Goal: Task Accomplishment & Management: Use online tool/utility

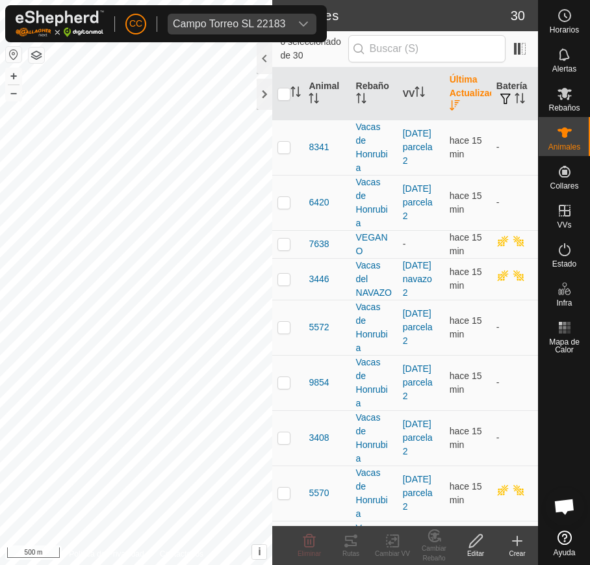
scroll to position [1012, 0]
click at [203, 19] on div "Campo Torreo SL 22183" at bounding box center [229, 24] width 112 height 10
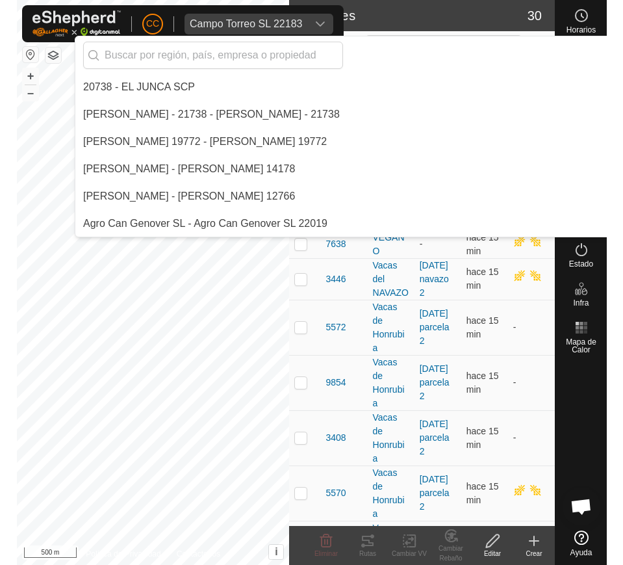
scroll to position [1911, 0]
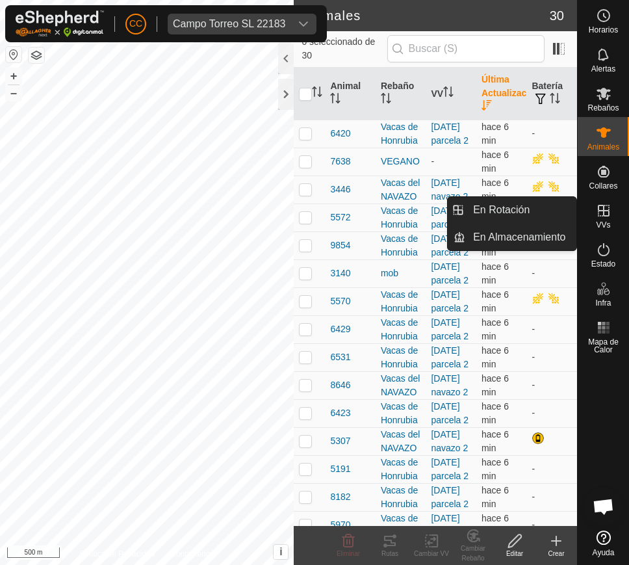
click at [589, 203] on icon at bounding box center [604, 211] width 16 height 16
click at [589, 214] on icon at bounding box center [604, 211] width 16 height 16
click at [541, 219] on link "En Rotación" at bounding box center [520, 210] width 111 height 26
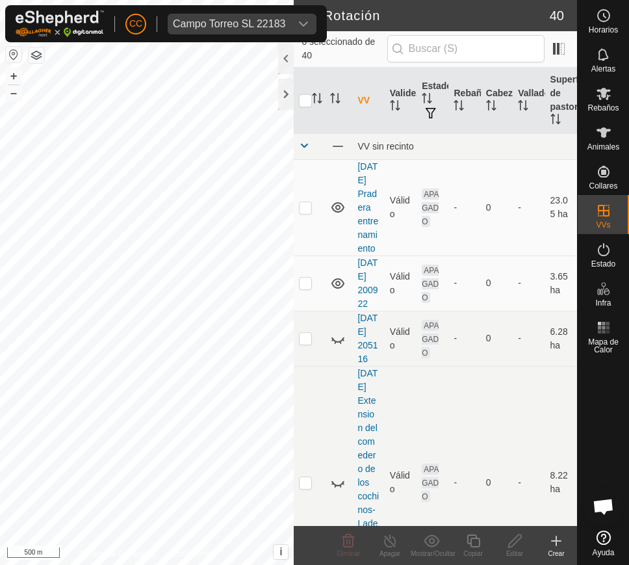
click at [556, 553] on div "Crear" at bounding box center [556, 553] width 42 height 10
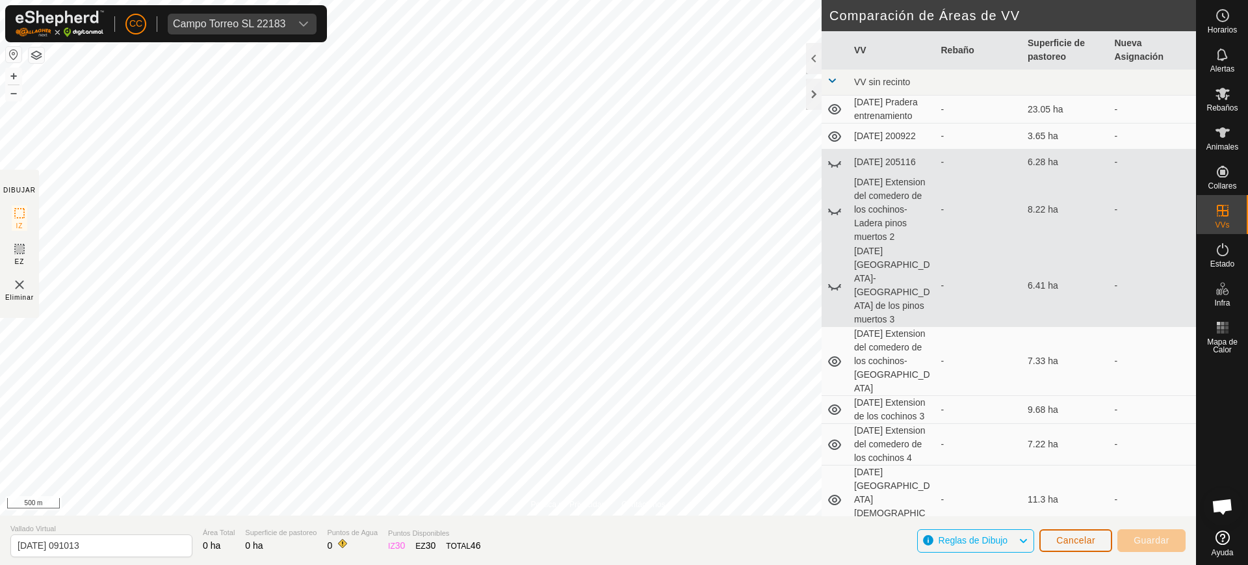
click at [589, 529] on button "Cancelar" at bounding box center [1075, 540] width 73 height 23
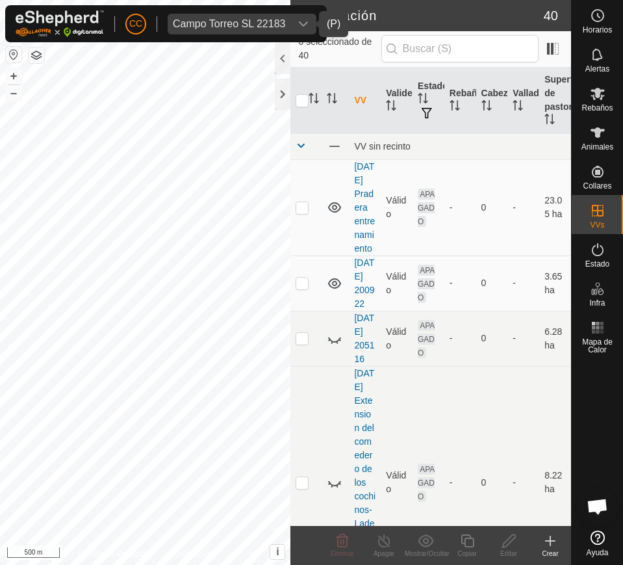
click at [195, 20] on div "Campo Torreo SL 22183" at bounding box center [229, 24] width 112 height 10
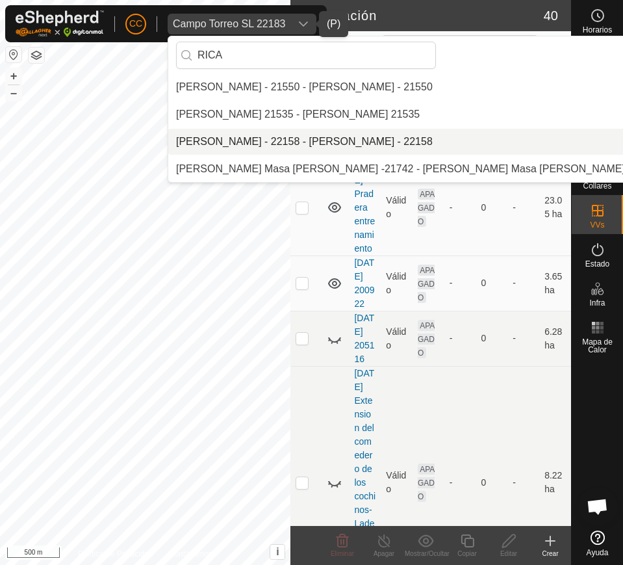
type input "RICA"
click at [253, 146] on li "[PERSON_NAME] - 22158 - [PERSON_NAME] - 22158" at bounding box center [418, 142] width 500 height 26
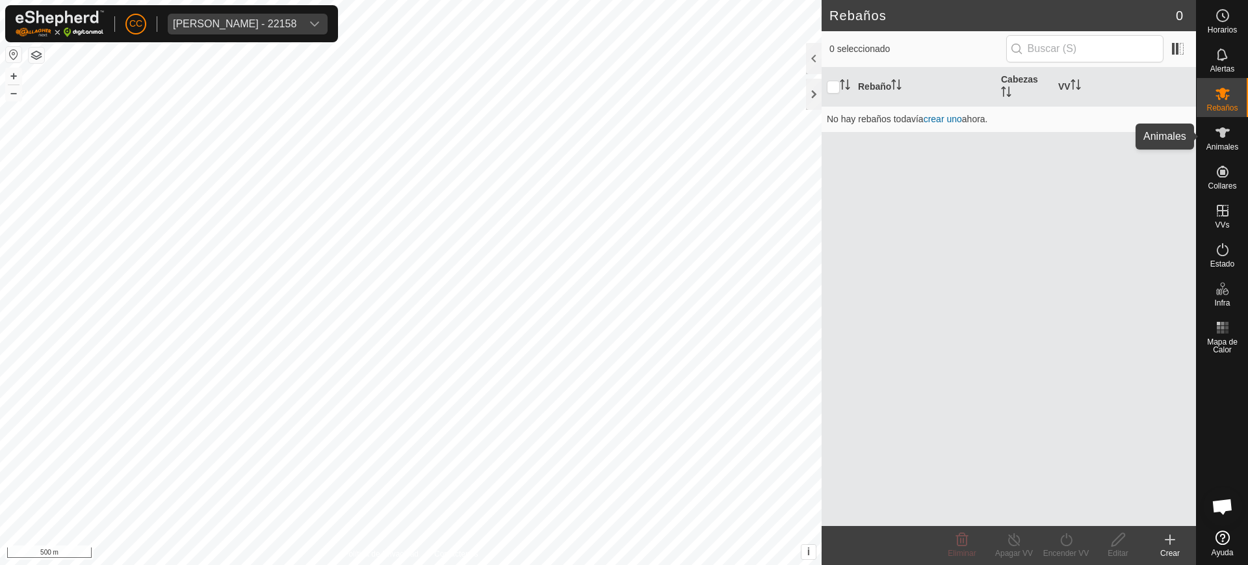
drag, startPoint x: 1236, startPoint y: 132, endPoint x: 1236, endPoint y: 155, distance: 23.4
click at [589, 133] on div "Animales" at bounding box center [1221, 136] width 51 height 39
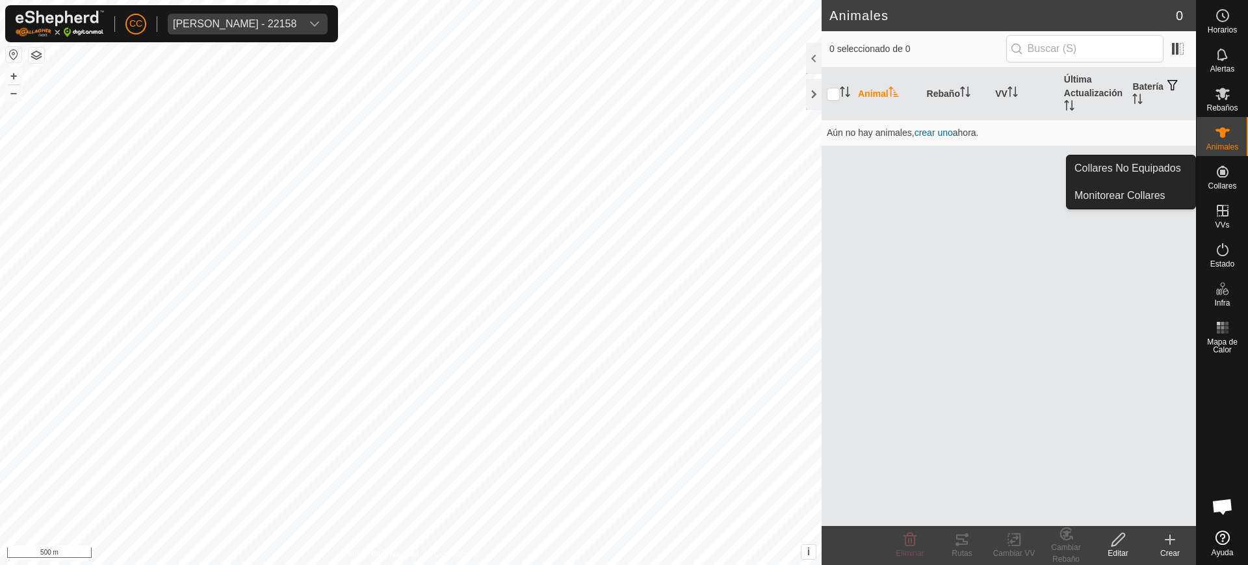
drag, startPoint x: 1237, startPoint y: 194, endPoint x: 1199, endPoint y: 179, distance: 40.3
click at [589, 188] on span "Collares" at bounding box center [1221, 186] width 29 height 8
click at [589, 166] on link "Collares No Equipados" at bounding box center [1130, 168] width 129 height 26
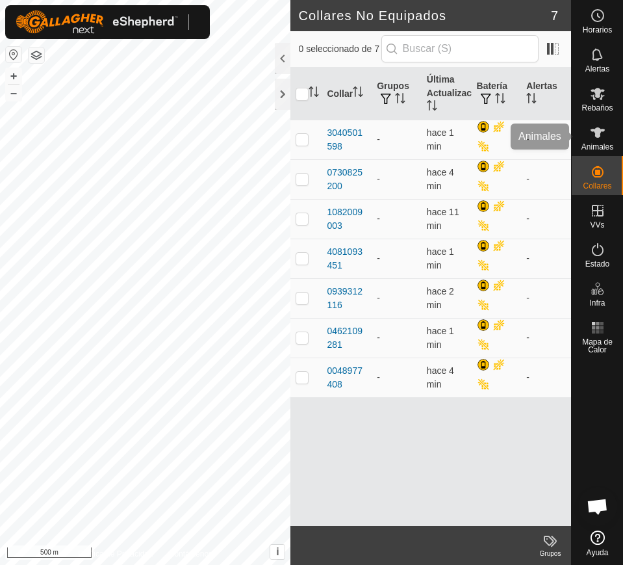
scroll to position [1012, 0]
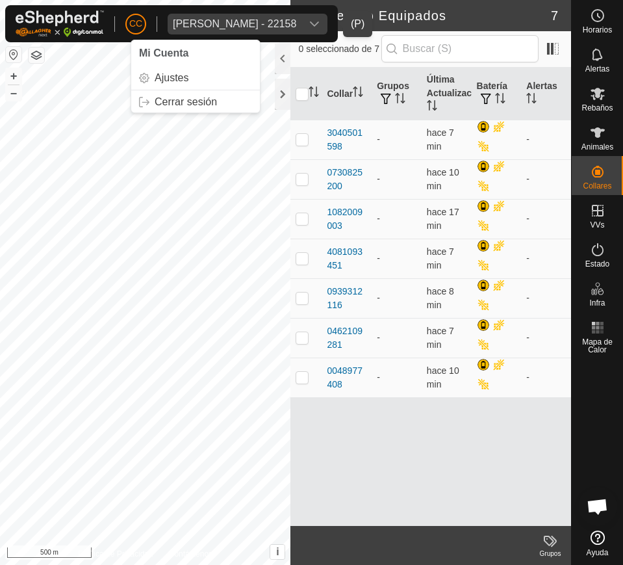
click at [187, 19] on div "[PERSON_NAME] - 22158" at bounding box center [234, 24] width 123 height 10
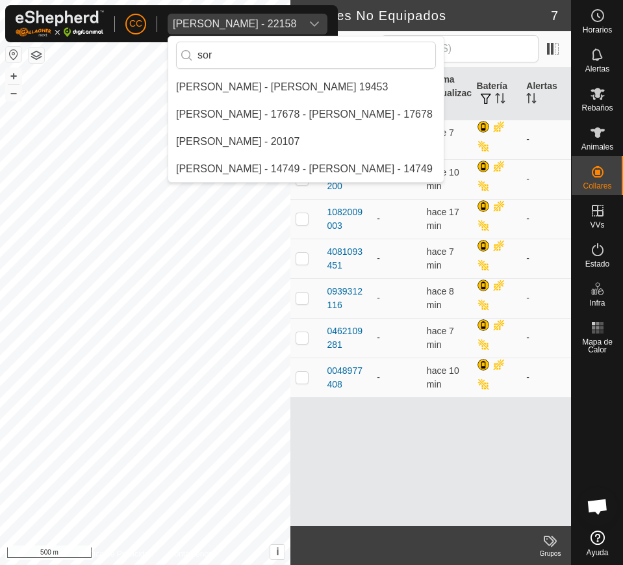
scroll to position [0, 0]
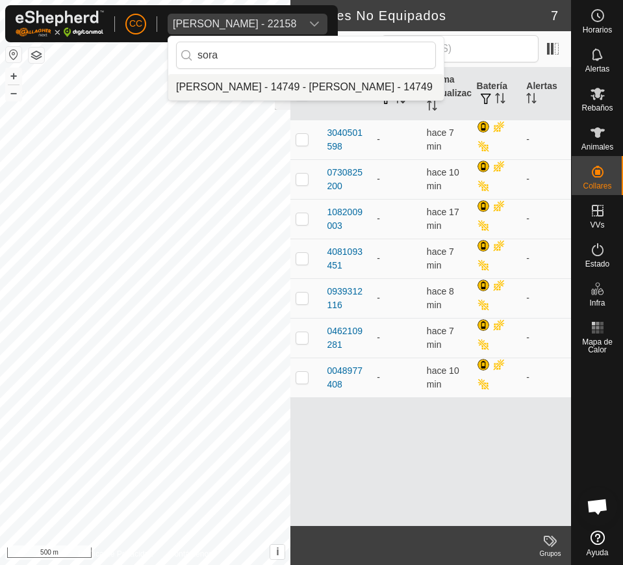
type input "sora"
click at [335, 83] on li "[PERSON_NAME] - 14749 - [PERSON_NAME] - 14749" at bounding box center [306, 87] width 276 height 26
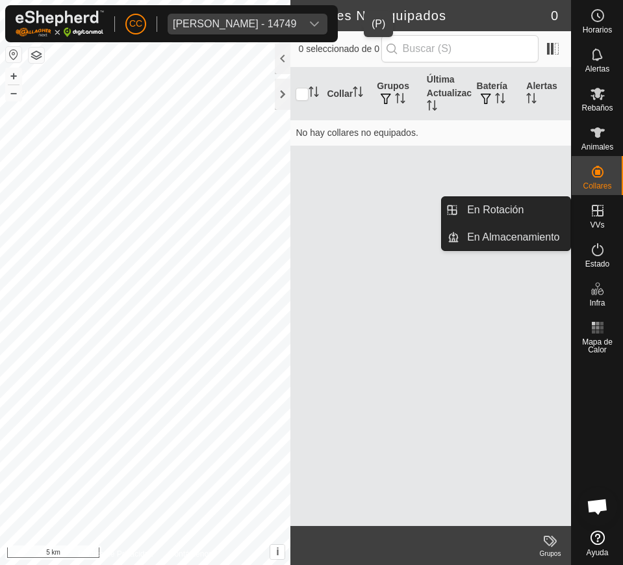
click at [589, 219] on es-virtualpaddocks-svg-icon at bounding box center [597, 210] width 23 height 21
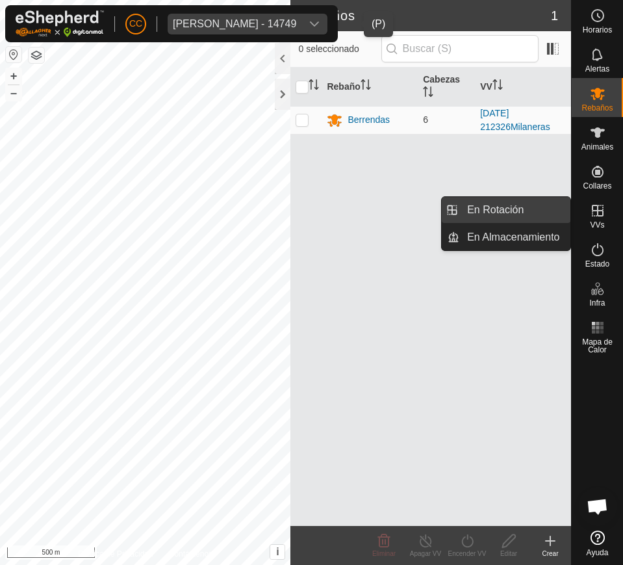
click at [530, 206] on link "En Rotación" at bounding box center [514, 210] width 111 height 26
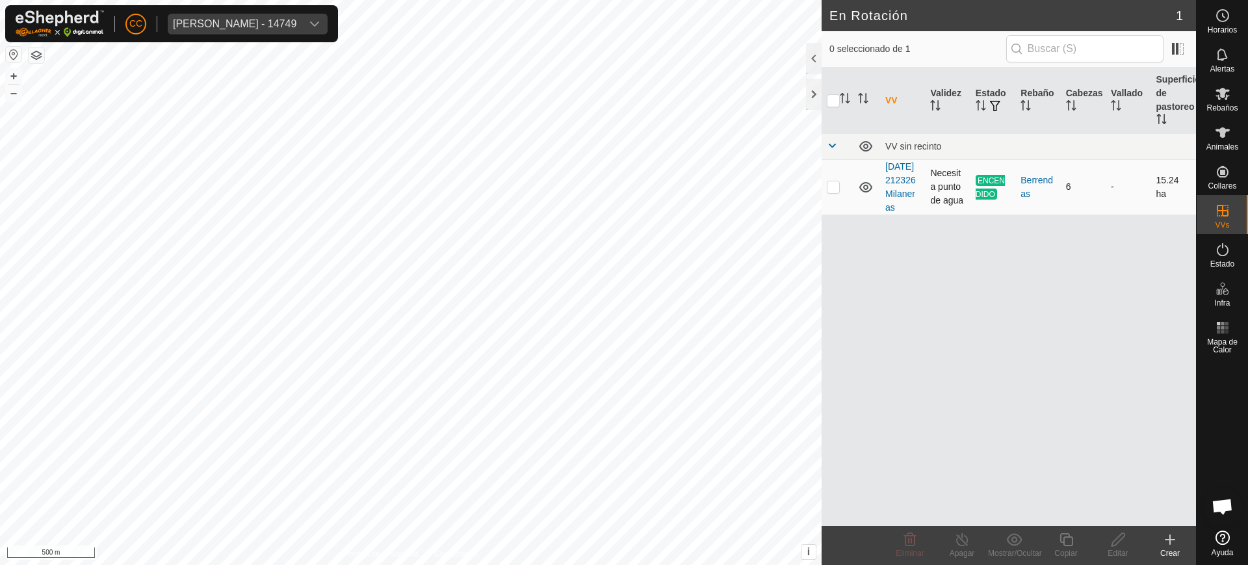
drag, startPoint x: 830, startPoint y: 190, endPoint x: 825, endPoint y: 197, distance: 7.9
click at [623, 192] on p-checkbox at bounding box center [833, 186] width 13 height 10
checkbox input "true"
click at [12, 55] on button "button" at bounding box center [14, 55] width 16 height 16
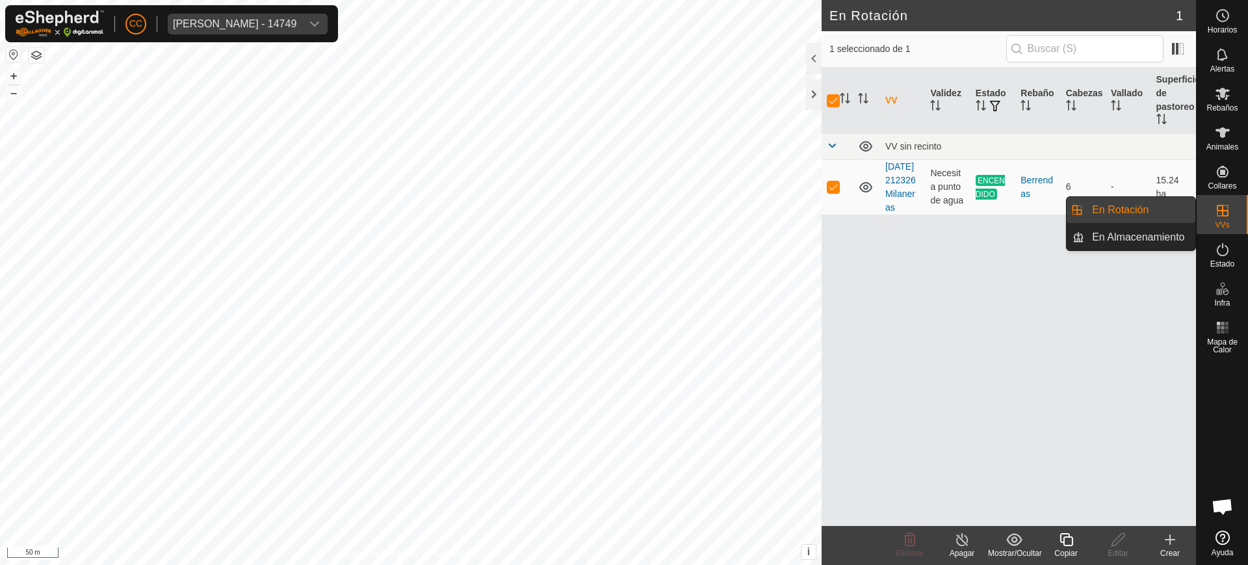
click at [623, 218] on es-virtualpaddocks-svg-icon at bounding box center [1222, 210] width 23 height 21
click at [623, 238] on link "En Almacenamiento" at bounding box center [1139, 237] width 111 height 26
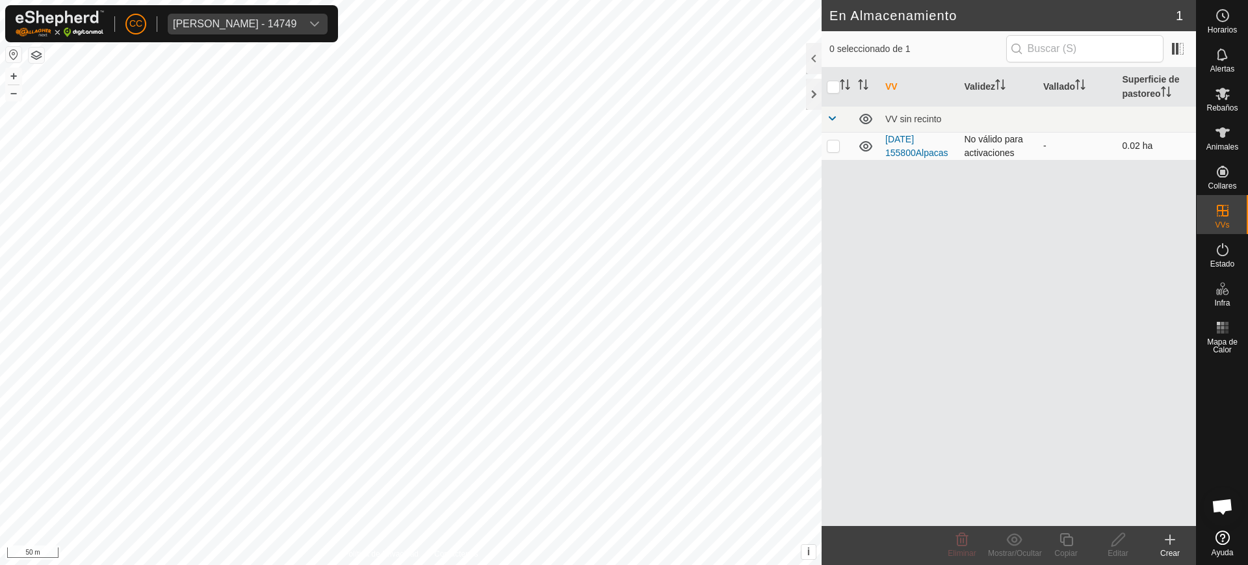
click at [623, 145] on p-checkbox at bounding box center [833, 145] width 13 height 10
checkbox input "true"
click at [623, 145] on p-checkbox at bounding box center [833, 145] width 13 height 10
checkbox input "false"
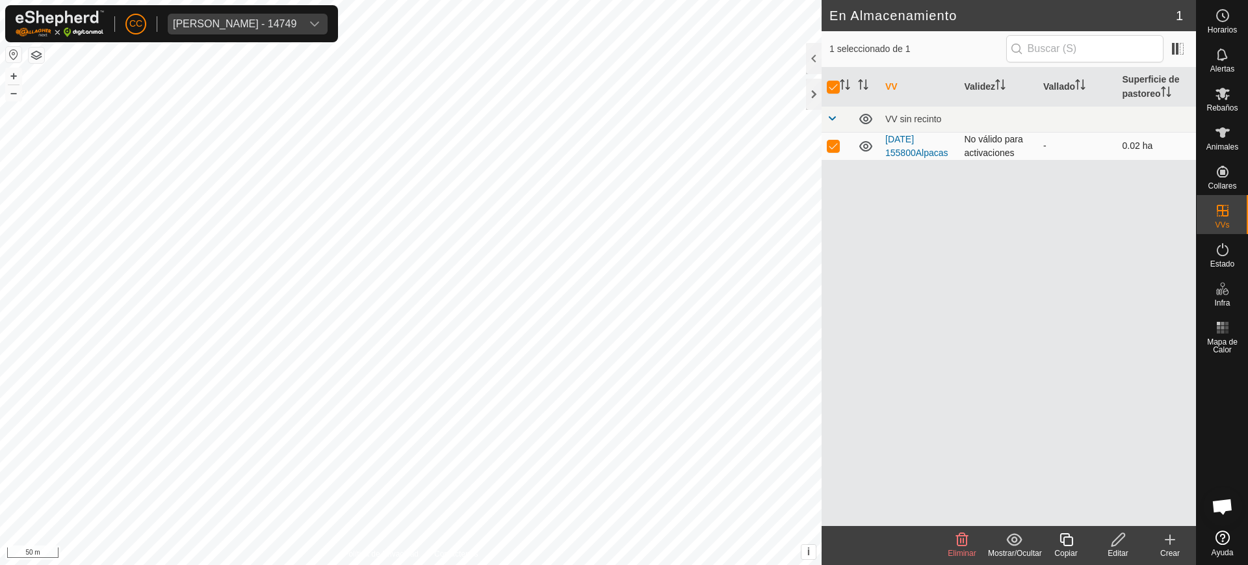
checkbox input "false"
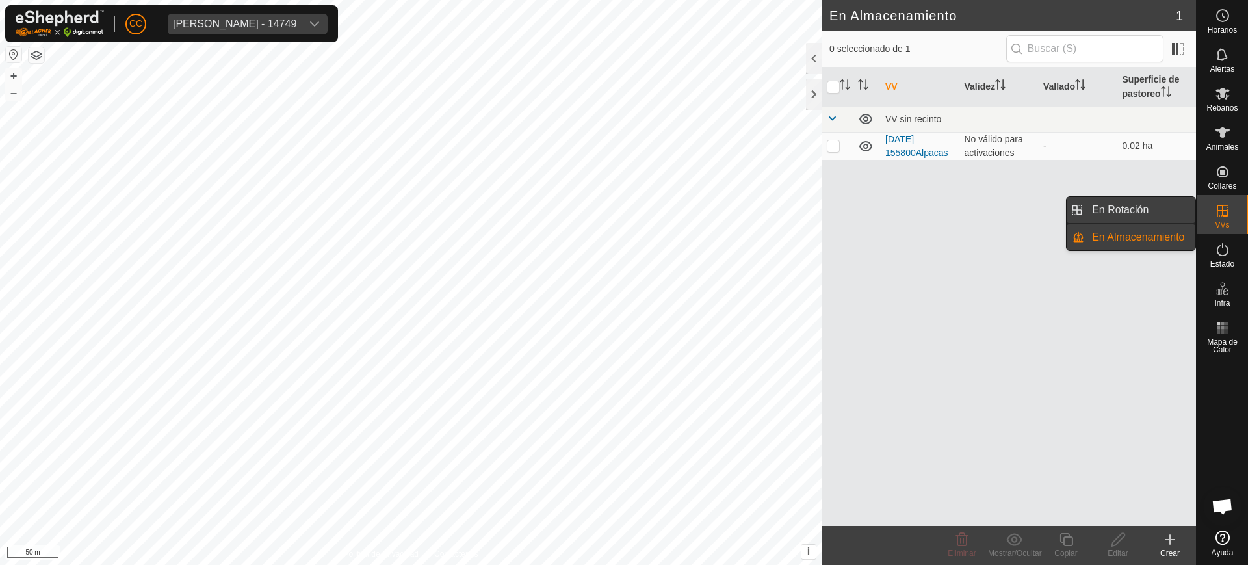
click at [623, 218] on link "En Rotación" at bounding box center [1139, 210] width 111 height 26
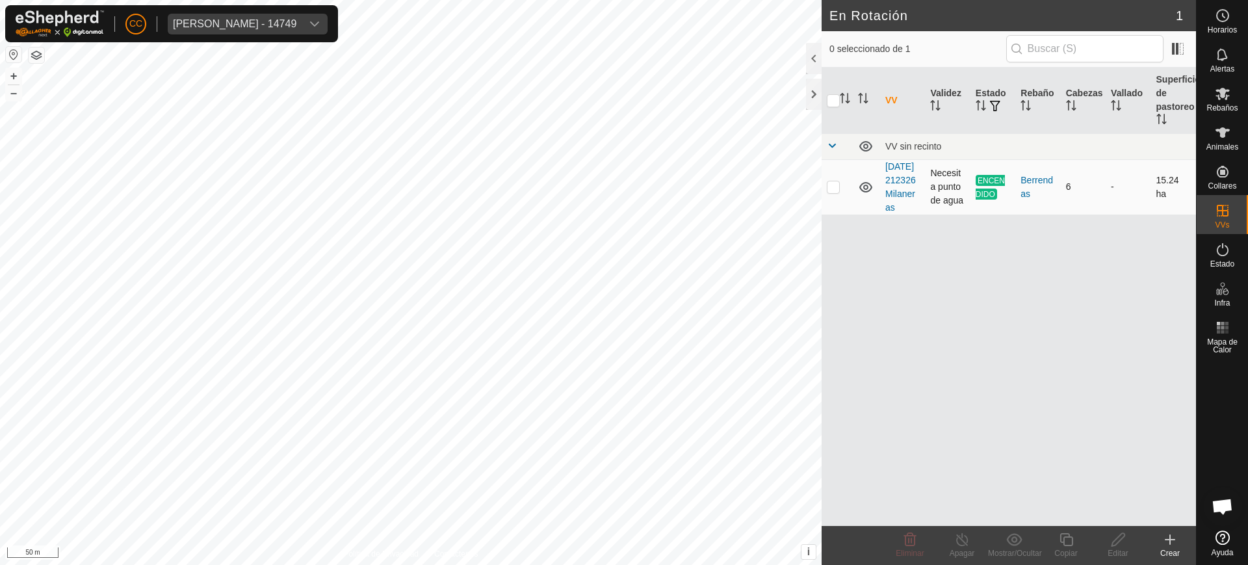
drag, startPoint x: 834, startPoint y: 195, endPoint x: 853, endPoint y: 218, distance: 30.5
click at [623, 192] on p-checkbox at bounding box center [833, 186] width 13 height 10
checkbox input "true"
click at [623, 546] on copy-svg-icon at bounding box center [1066, 540] width 52 height 16
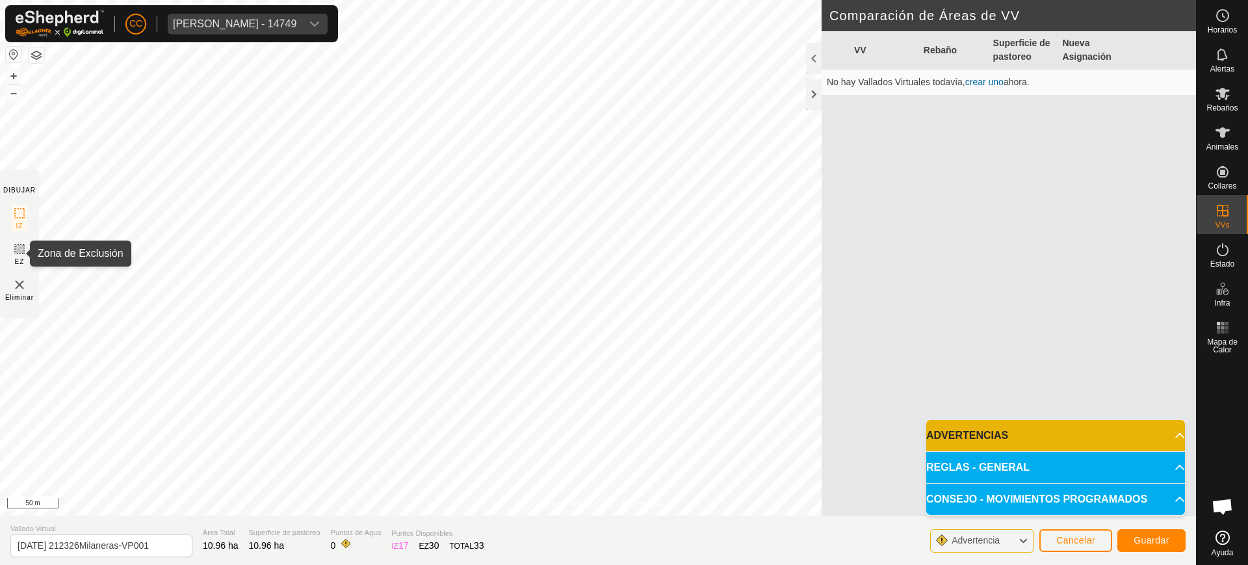
click at [24, 251] on icon at bounding box center [20, 249] width 16 height 16
click at [623, 540] on span "Guardar" at bounding box center [1151, 540] width 36 height 10
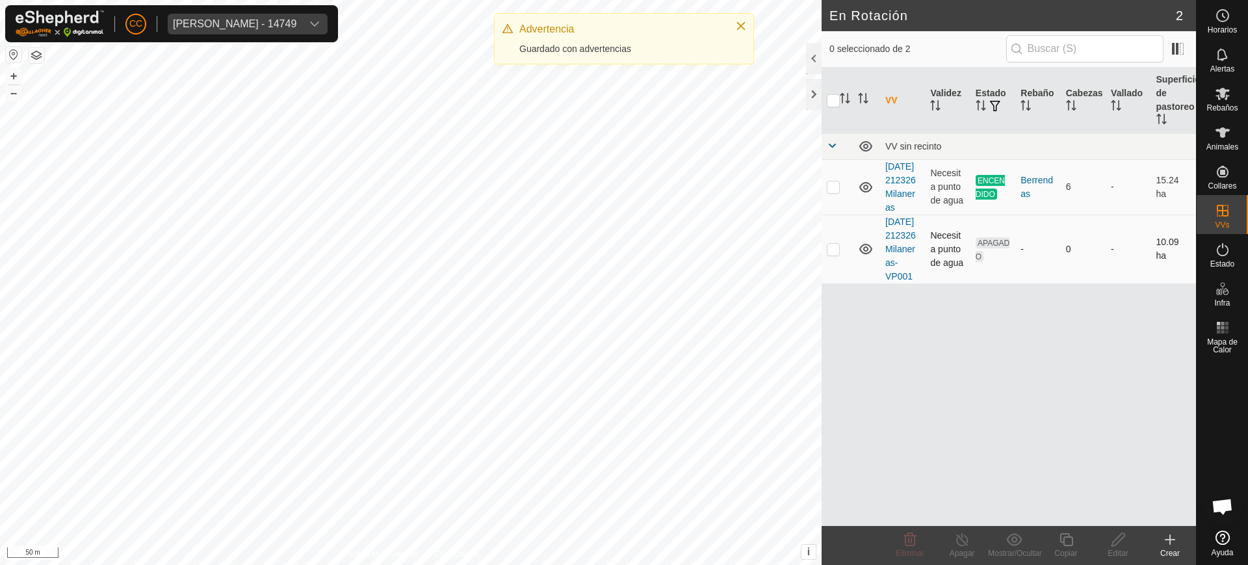
drag, startPoint x: 836, startPoint y: 267, endPoint x: 824, endPoint y: 270, distance: 12.6
click at [623, 254] on p-checkbox at bounding box center [833, 249] width 13 height 10
checkbox input "true"
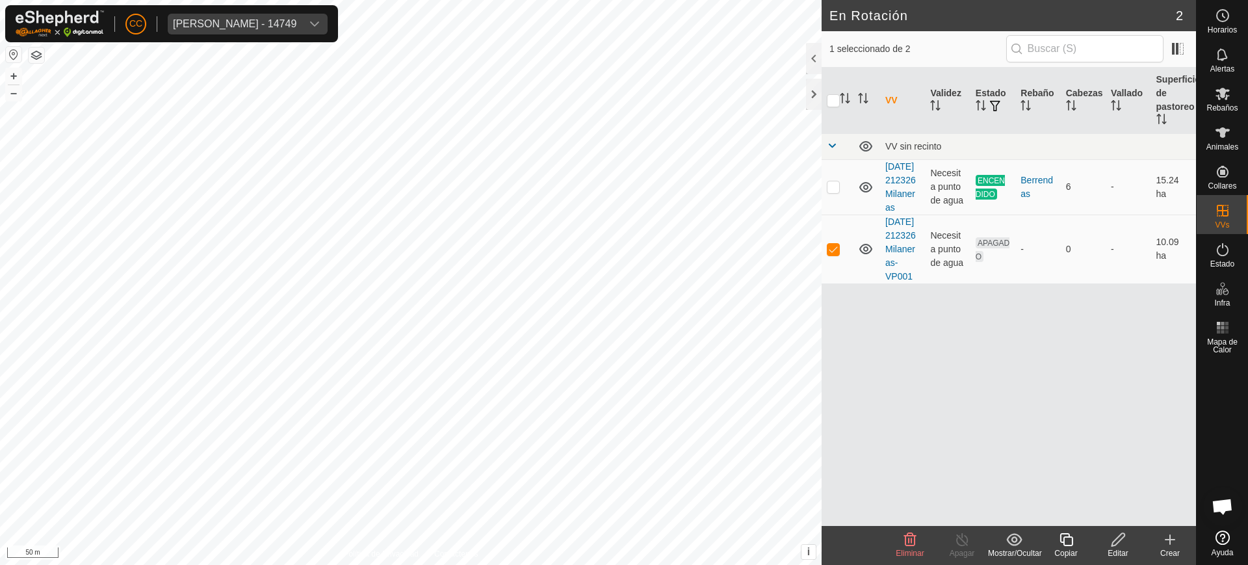
click at [623, 537] on icon at bounding box center [910, 540] width 16 height 16
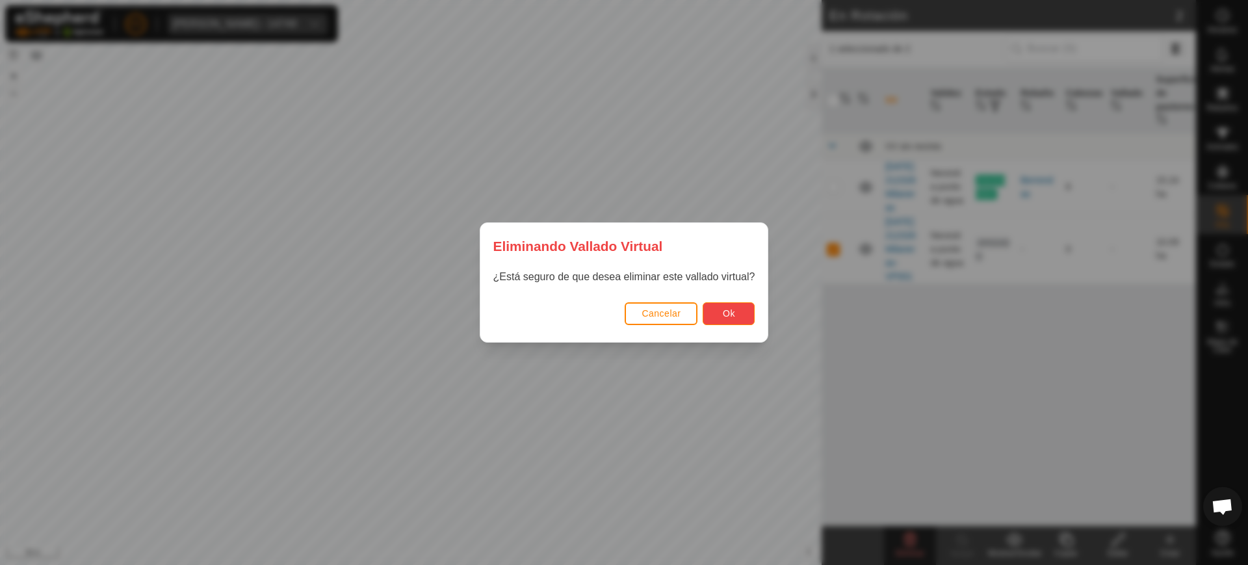
click at [623, 315] on button "Ok" at bounding box center [728, 313] width 52 height 23
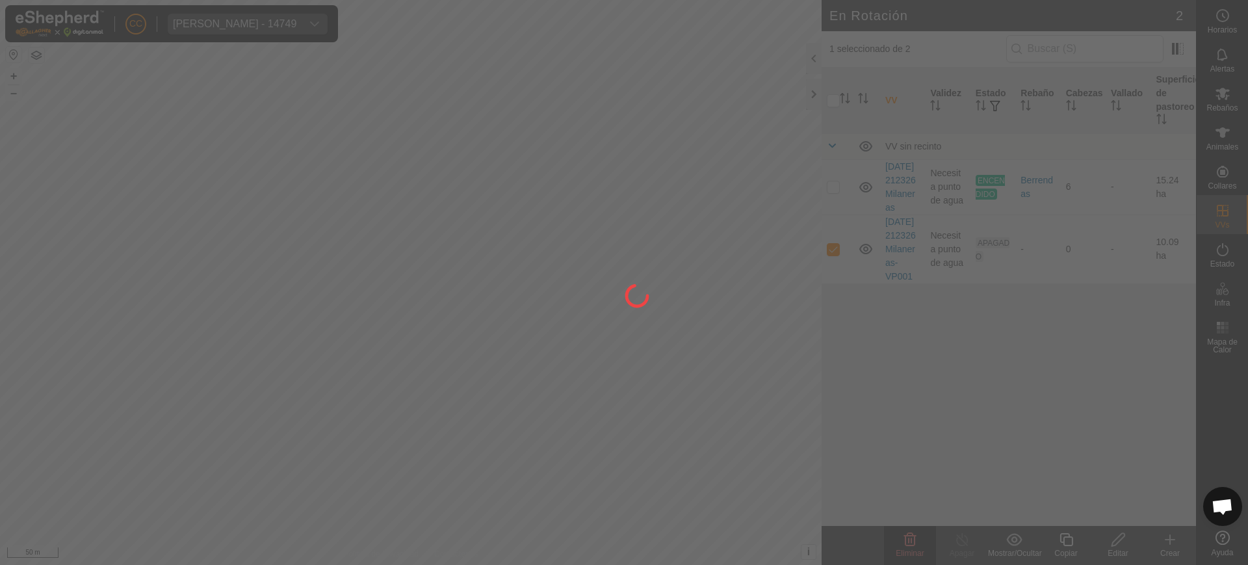
checkbox input "false"
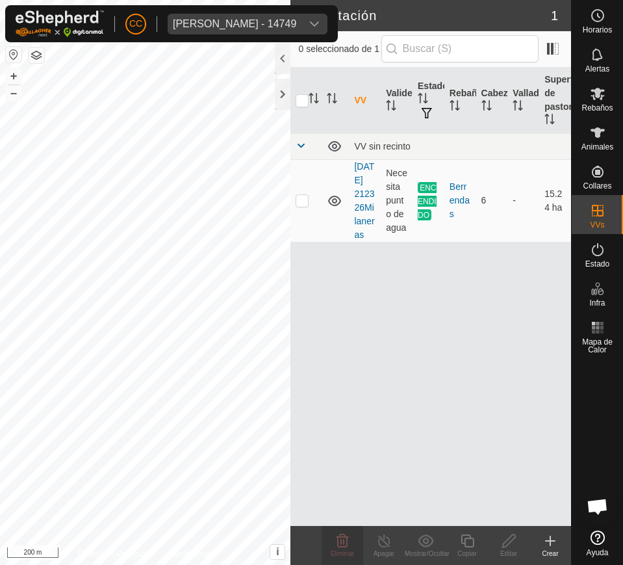
click at [207, 27] on div "[PERSON_NAME] - 14749" at bounding box center [234, 24] width 123 height 10
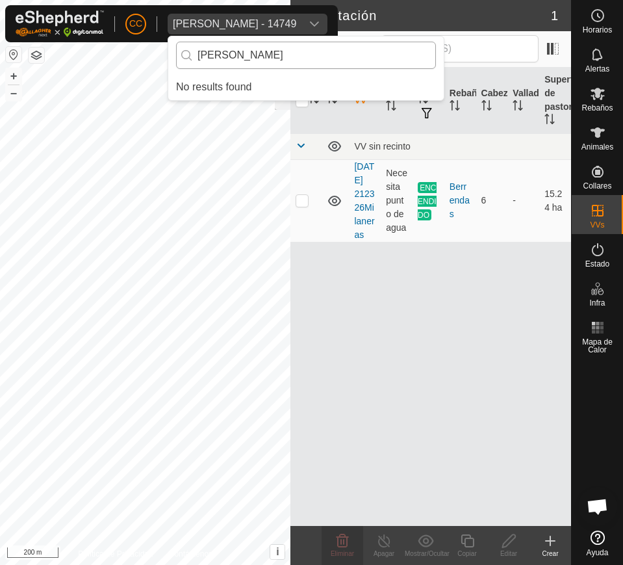
click at [335, 57] on input "[PERSON_NAME]" at bounding box center [306, 55] width 260 height 27
type input "g"
type input "gust"
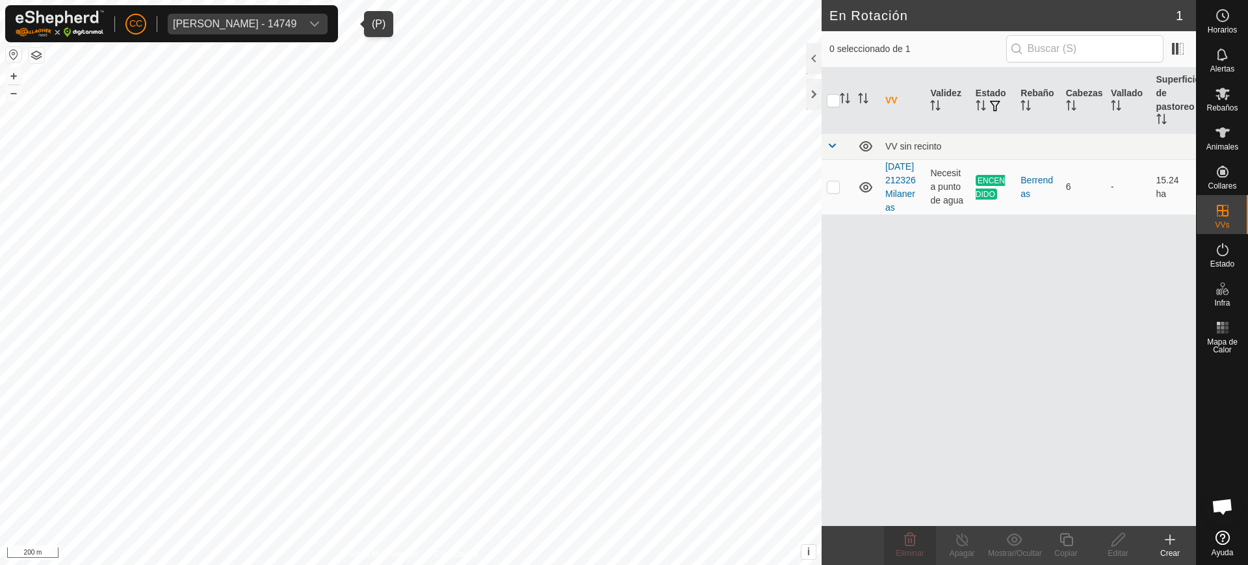
click at [296, 19] on div "[PERSON_NAME] - 14749" at bounding box center [234, 24] width 123 height 10
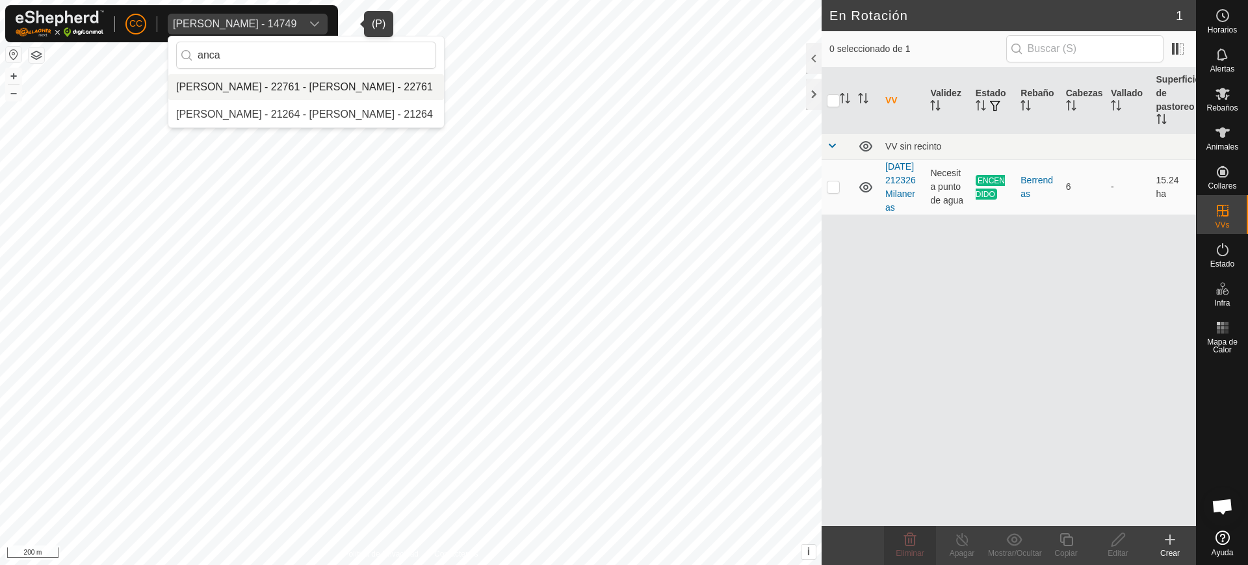
type input "anca"
click at [309, 86] on li "[PERSON_NAME] - 22761 - [PERSON_NAME] - 22761" at bounding box center [306, 87] width 276 height 26
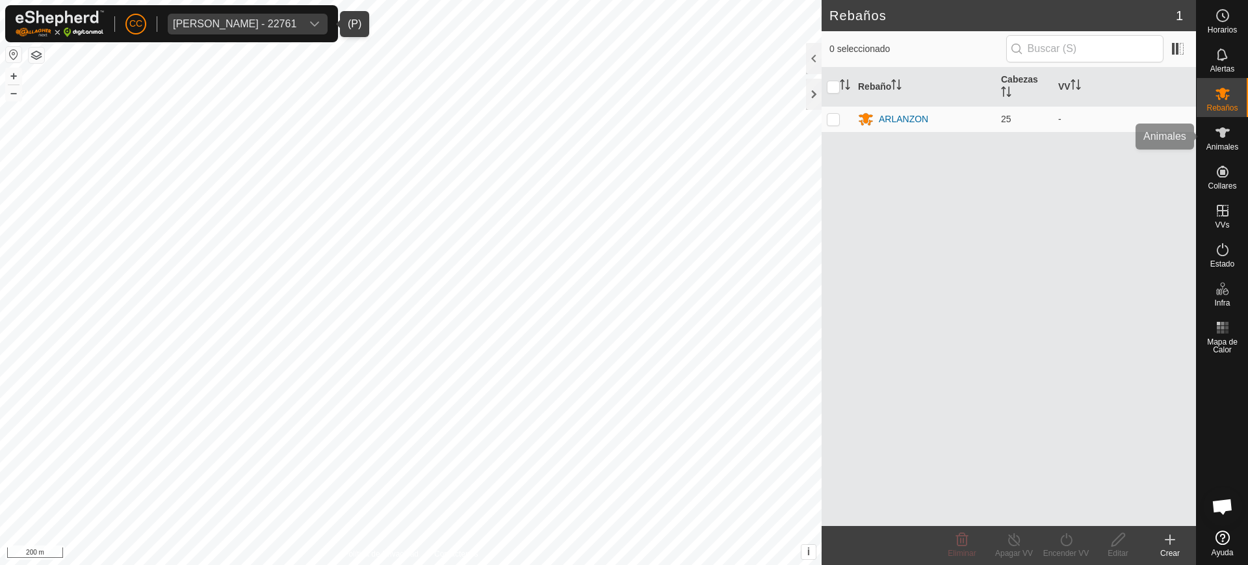
click at [623, 149] on span "Animales" at bounding box center [1222, 147] width 32 height 8
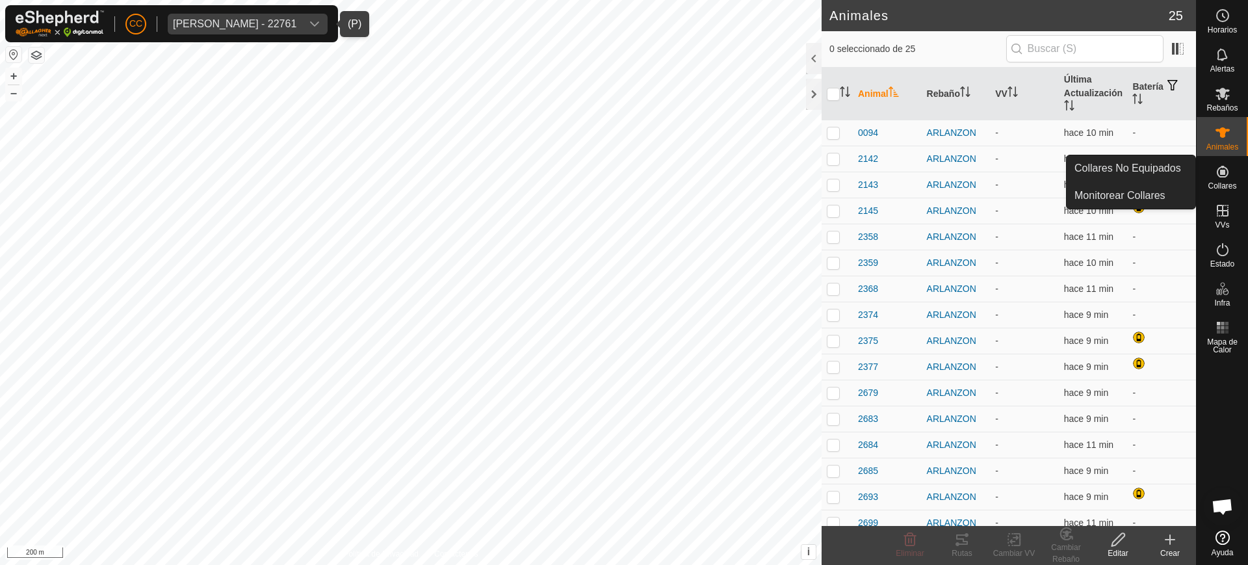
click at [623, 174] on icon at bounding box center [1223, 172] width 12 height 12
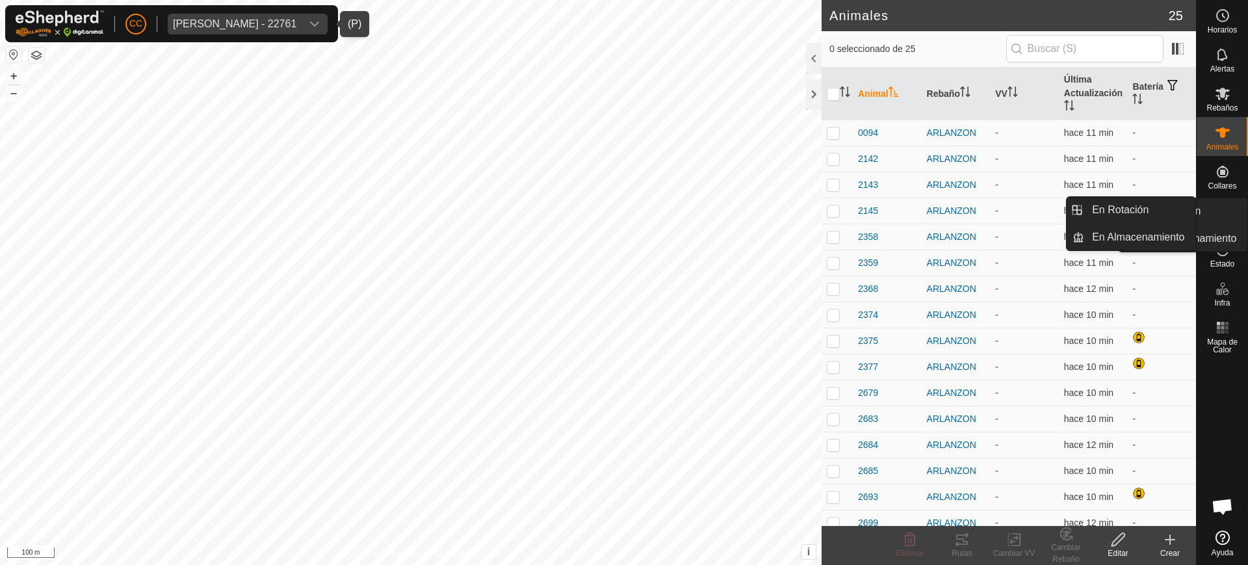
drag, startPoint x: 1222, startPoint y: 230, endPoint x: 1229, endPoint y: 217, distance: 14.8
click at [623, 217] on icon at bounding box center [1223, 211] width 16 height 16
click at [623, 203] on icon at bounding box center [1223, 211] width 16 height 16
click at [623, 205] on link "En Rotación" at bounding box center [1139, 210] width 111 height 26
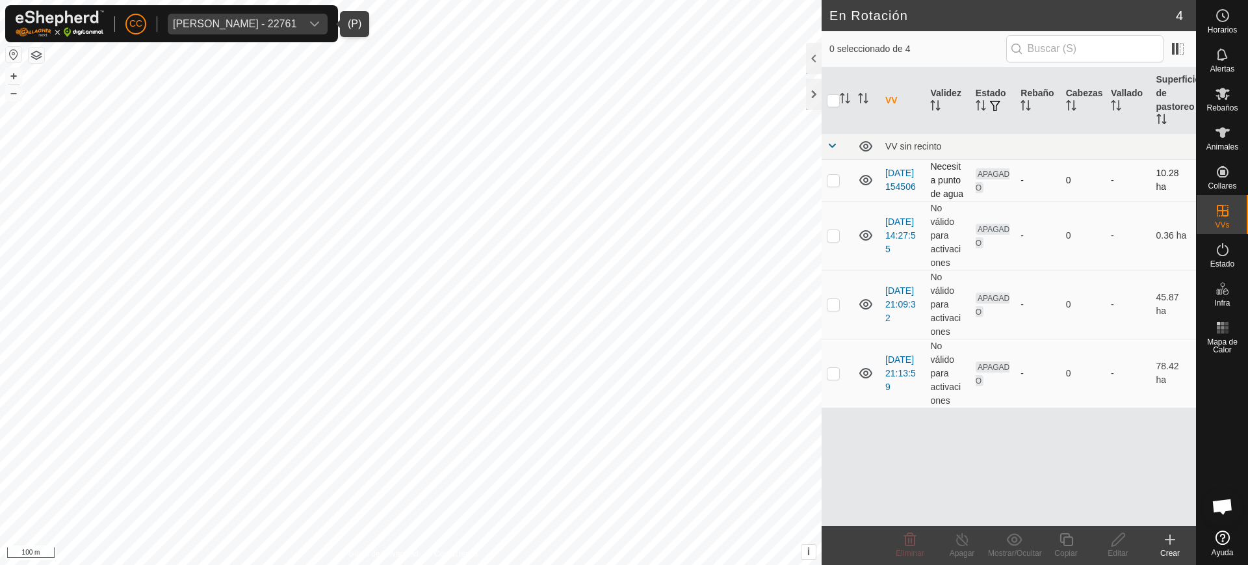
click at [623, 179] on td at bounding box center [836, 180] width 31 height 42
checkbox input "true"
click at [623, 236] on p-checkbox at bounding box center [833, 235] width 13 height 10
checkbox input "true"
drag, startPoint x: 837, startPoint y: 298, endPoint x: 832, endPoint y: 310, distance: 12.6
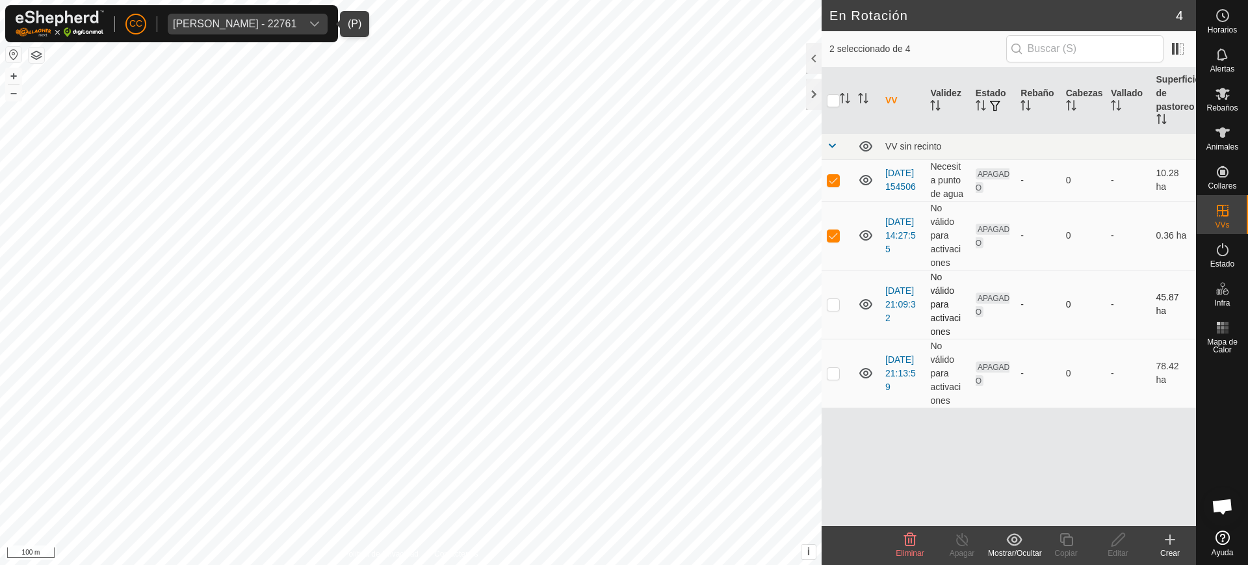
click at [623, 300] on p-checkbox at bounding box center [833, 304] width 13 height 10
checkbox input "true"
click at [623, 374] on p-checkbox at bounding box center [833, 373] width 13 height 10
checkbox input "true"
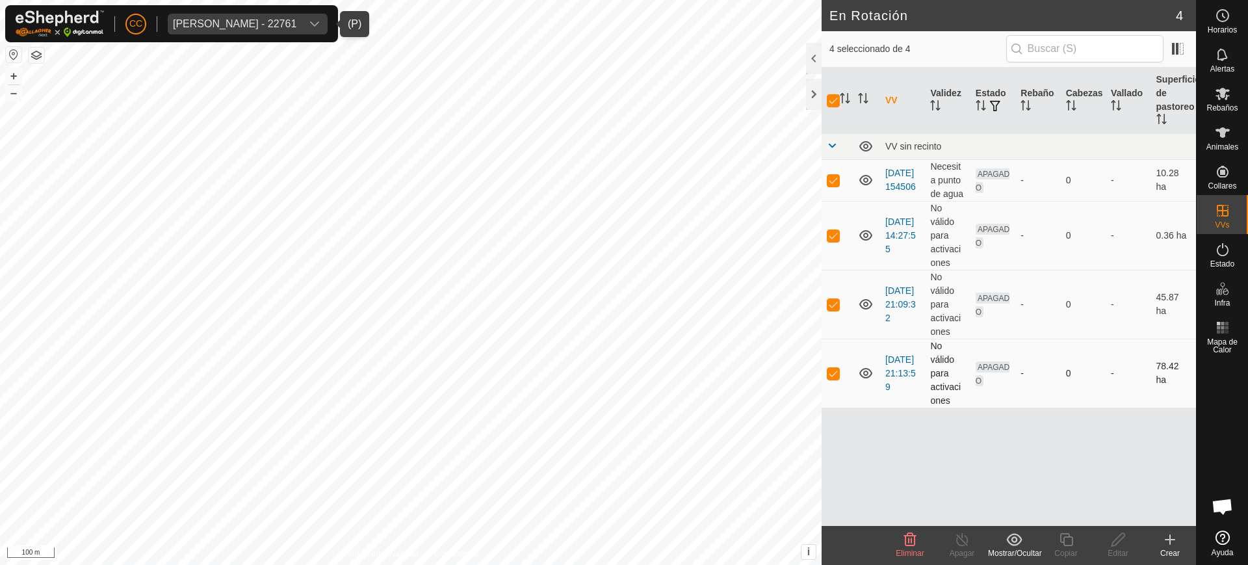
drag, startPoint x: 831, startPoint y: 368, endPoint x: 829, endPoint y: 354, distance: 14.4
click at [623, 368] on p-checkbox at bounding box center [833, 373] width 13 height 10
checkbox input "false"
click at [623, 303] on p-checkbox at bounding box center [833, 304] width 13 height 10
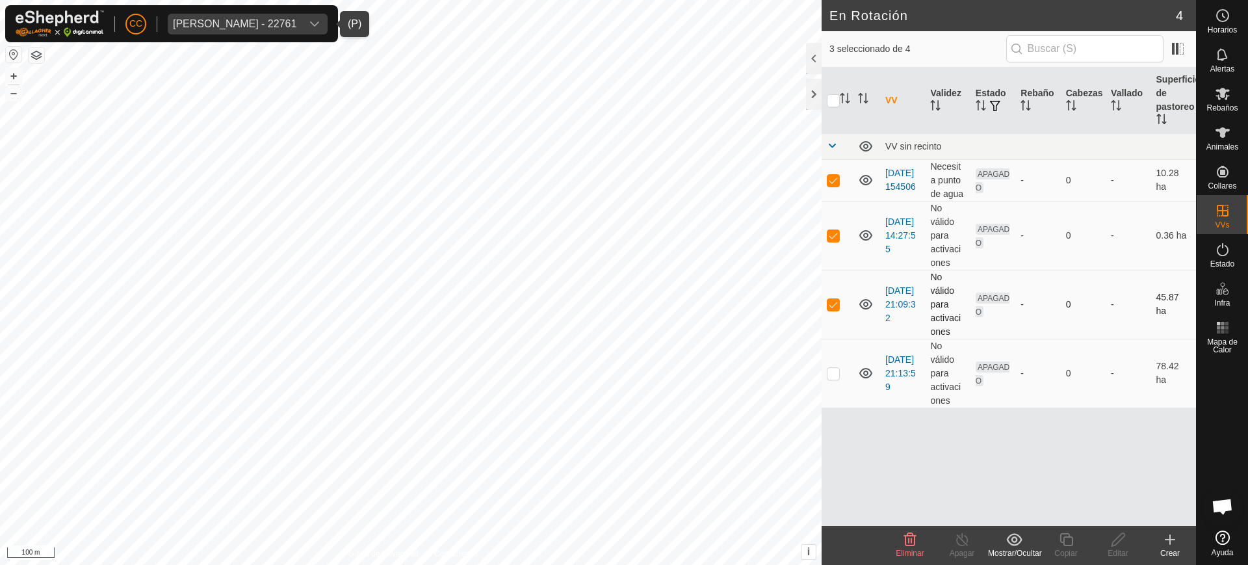
checkbox input "false"
click at [623, 234] on p-checkbox at bounding box center [833, 235] width 13 height 10
checkbox input "false"
click at [623, 177] on p-checkbox at bounding box center [833, 180] width 13 height 10
click at [623, 183] on p-checkbox at bounding box center [833, 180] width 13 height 10
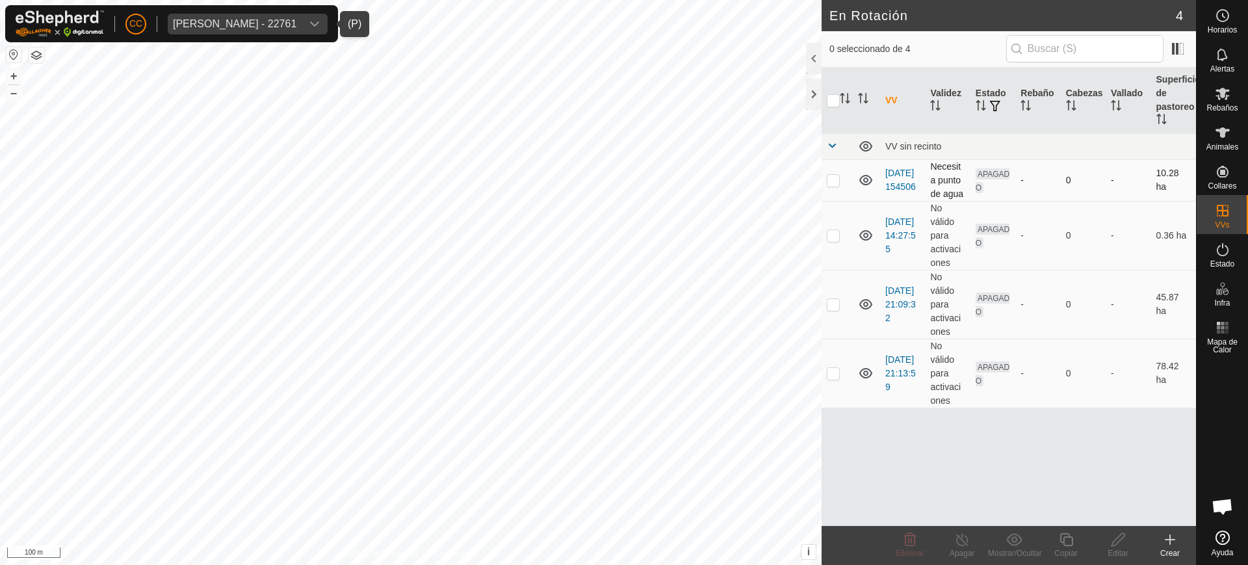
checkbox input "true"
click at [623, 244] on td at bounding box center [836, 235] width 31 height 69
click at [623, 234] on td at bounding box center [836, 235] width 31 height 69
checkbox input "false"
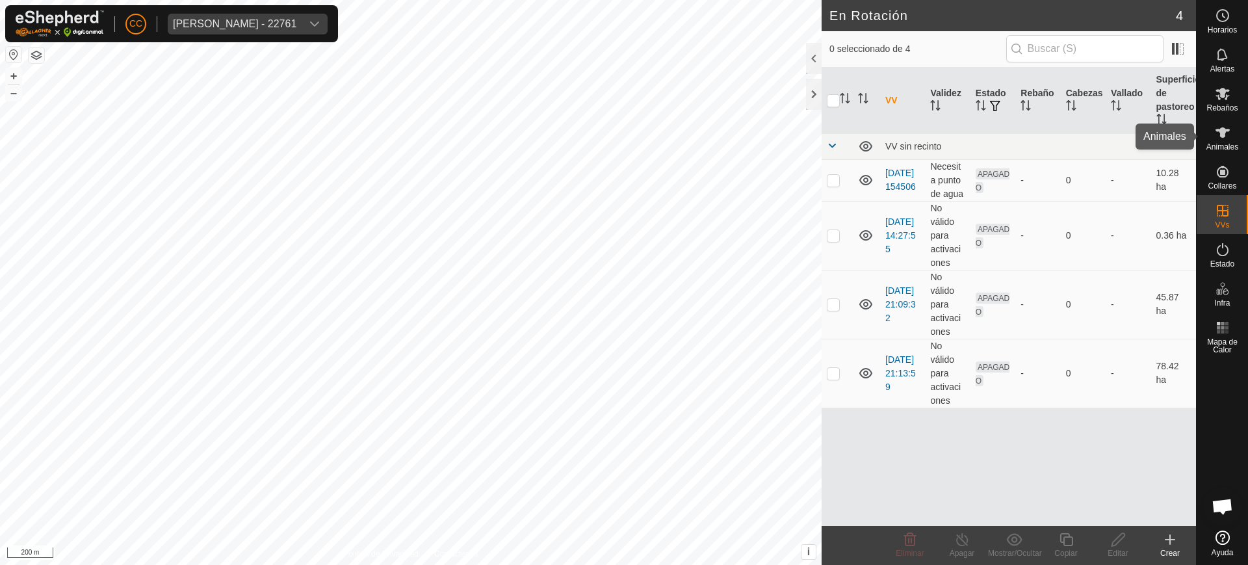
click at [623, 138] on icon at bounding box center [1223, 133] width 16 height 16
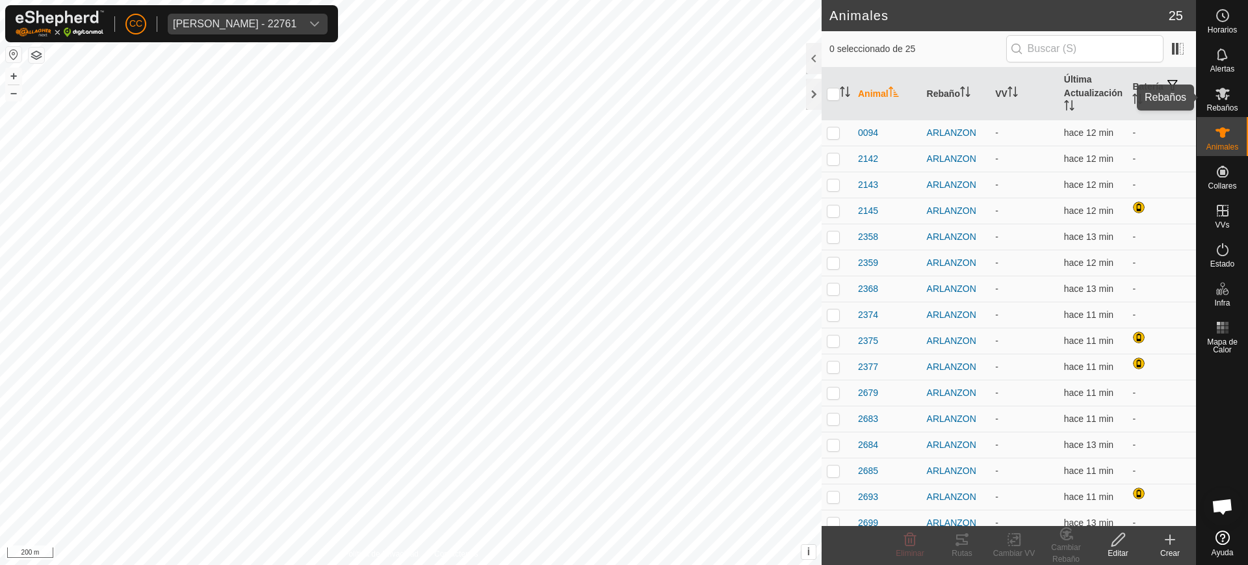
click at [623, 104] on span "Rebaños" at bounding box center [1221, 108] width 31 height 8
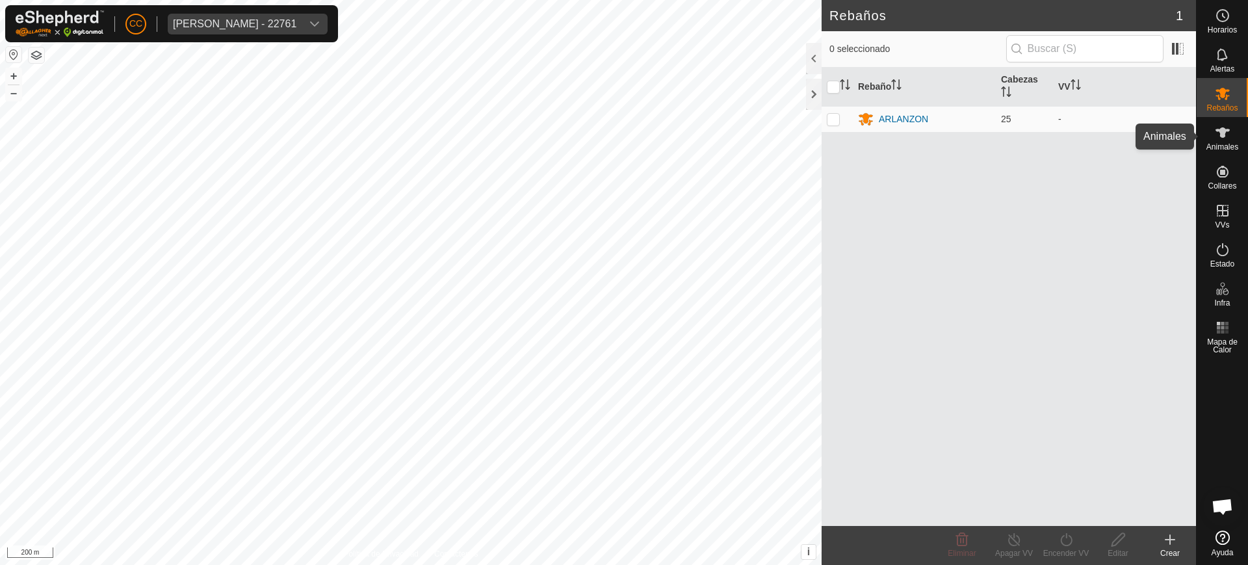
click at [623, 135] on icon at bounding box center [1223, 133] width 16 height 16
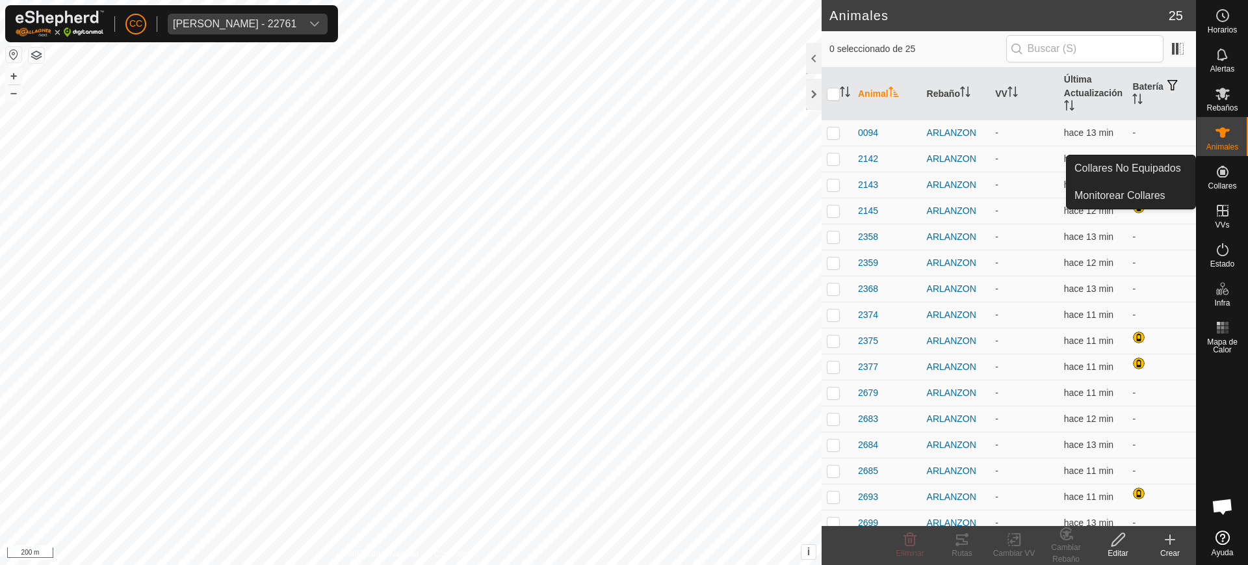
click at [623, 175] on icon at bounding box center [1223, 172] width 16 height 16
click at [623, 168] on link "Collares No Equipados" at bounding box center [1130, 168] width 129 height 26
